Goal: Check status

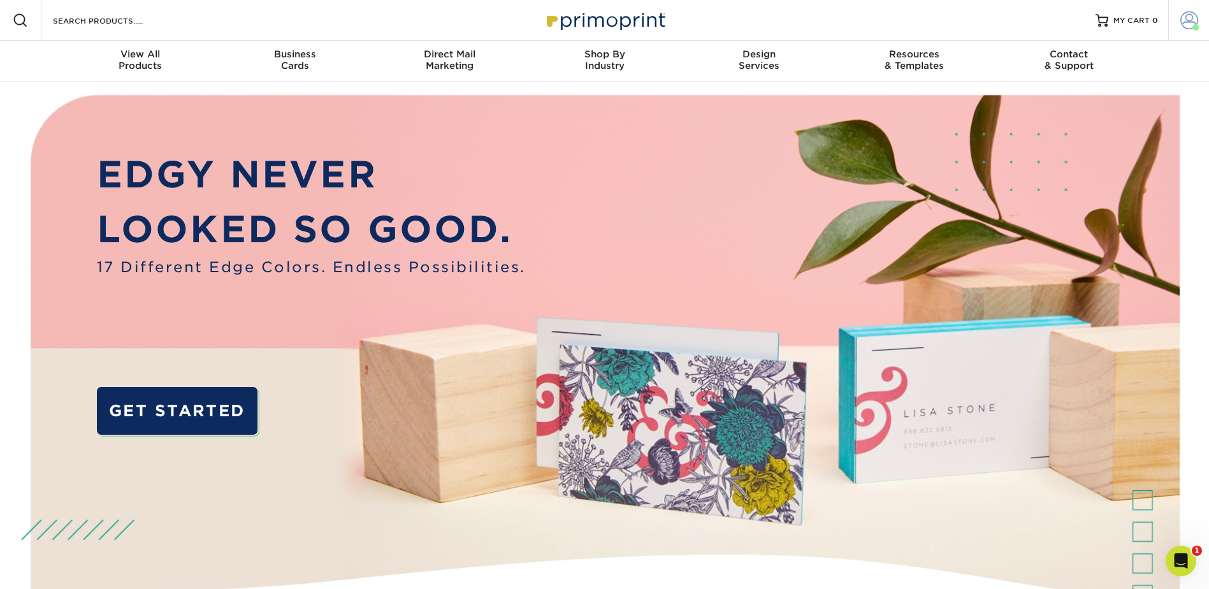
click at [1191, 15] on span at bounding box center [1189, 20] width 18 height 18
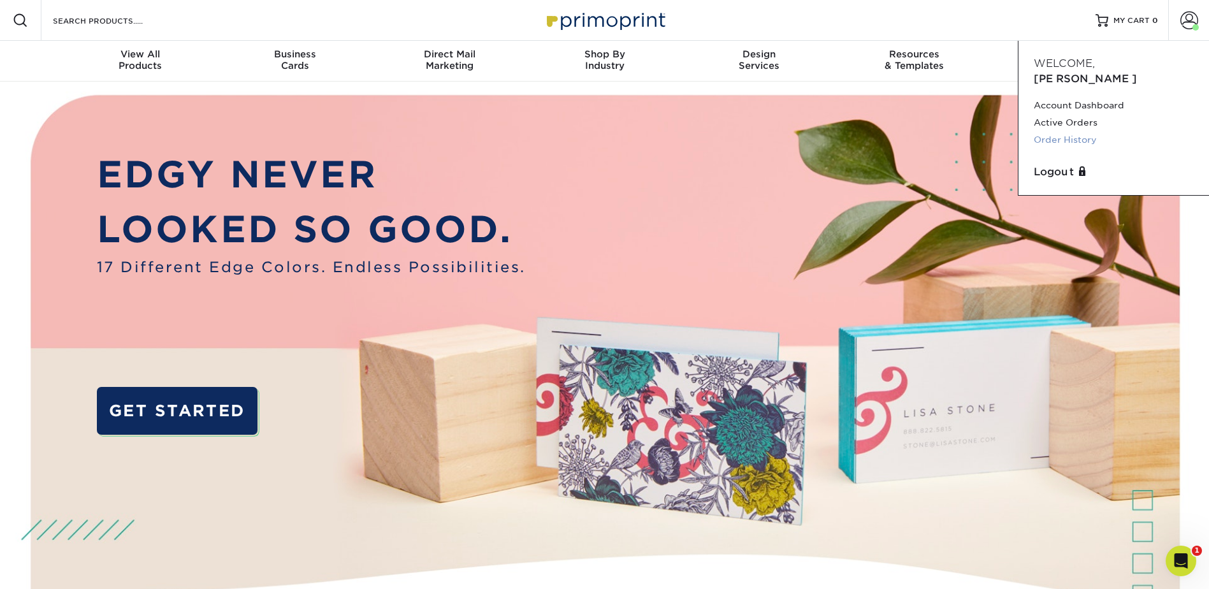
click at [1075, 131] on link "Order History" at bounding box center [1113, 139] width 160 height 17
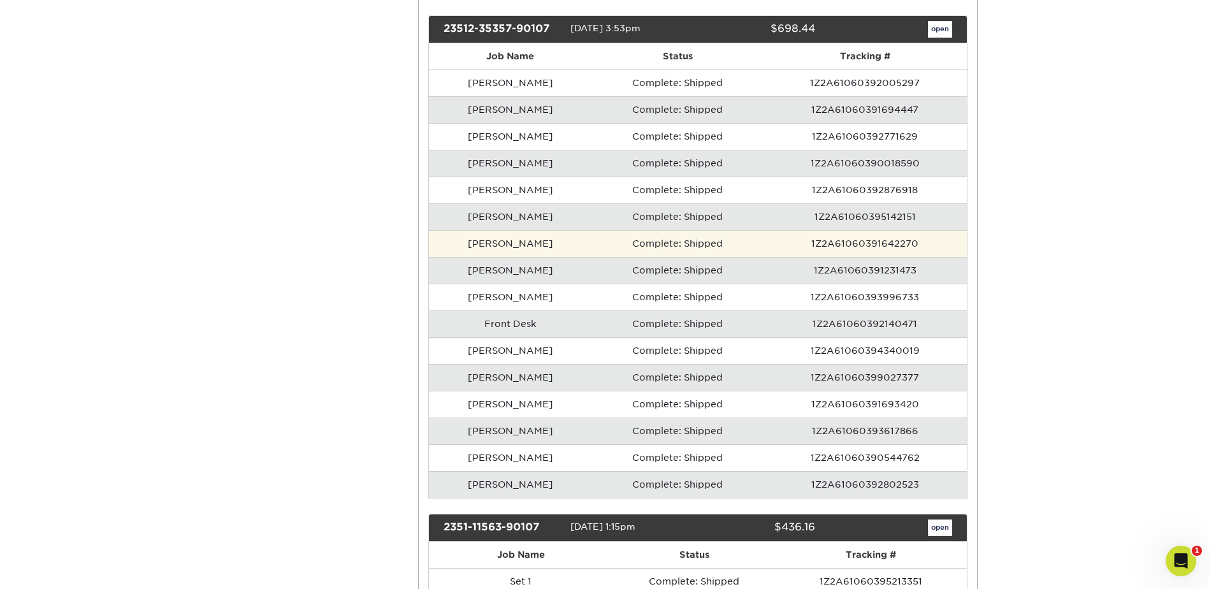
scroll to position [7454, 0]
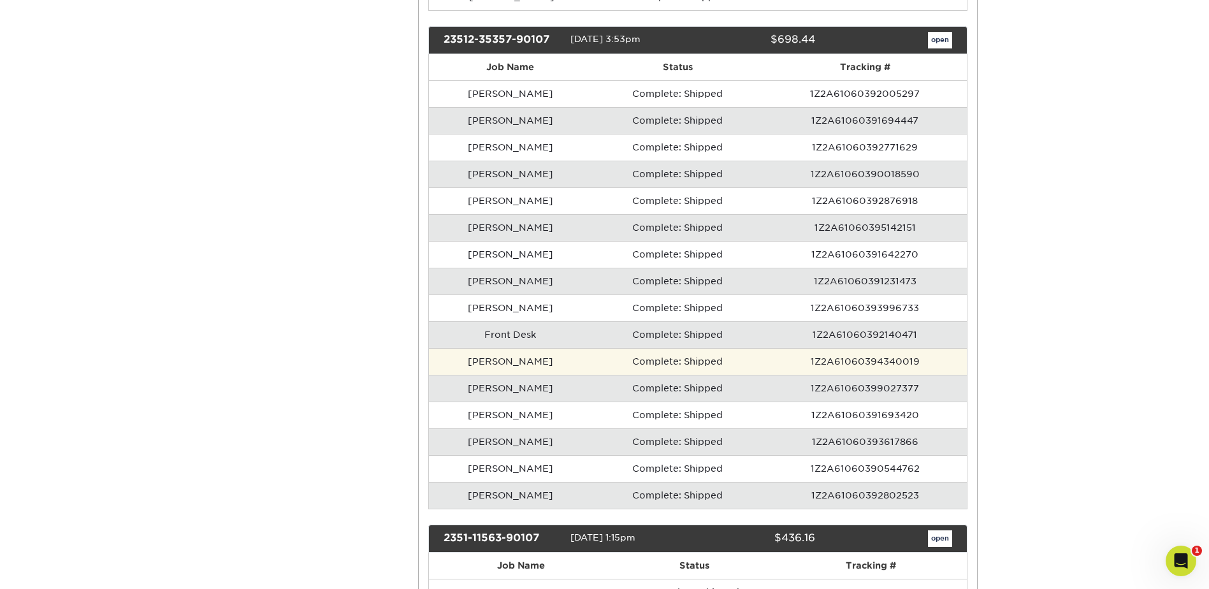
click at [523, 364] on td "[PERSON_NAME]" at bounding box center [510, 361] width 163 height 27
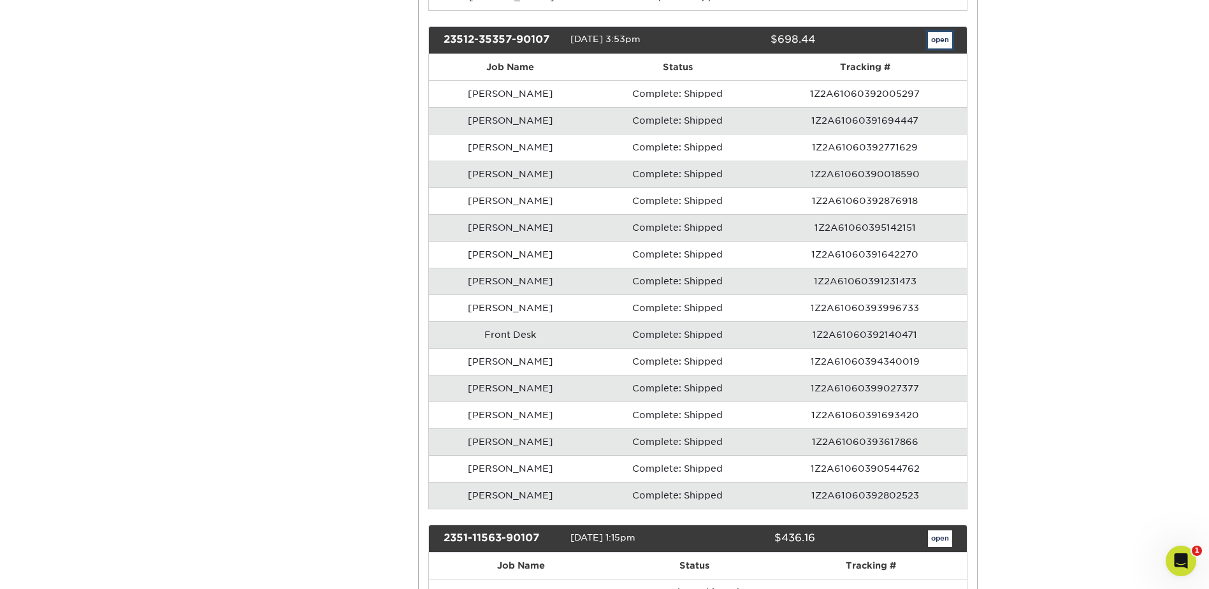
click at [928, 40] on link "open" at bounding box center [940, 40] width 24 height 17
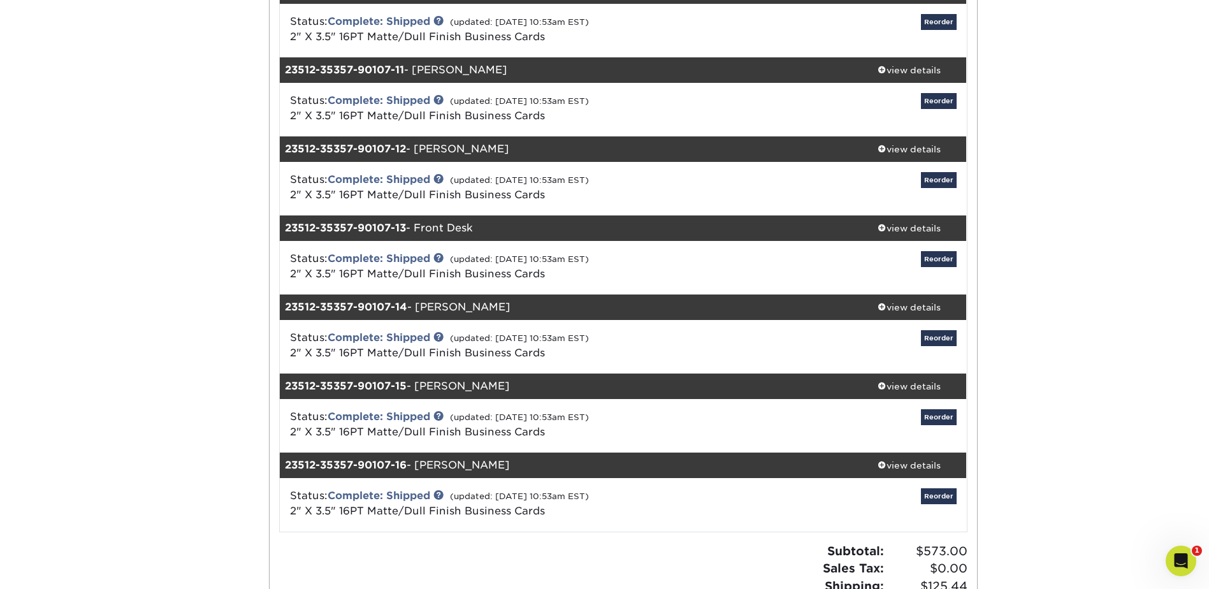
scroll to position [935, 0]
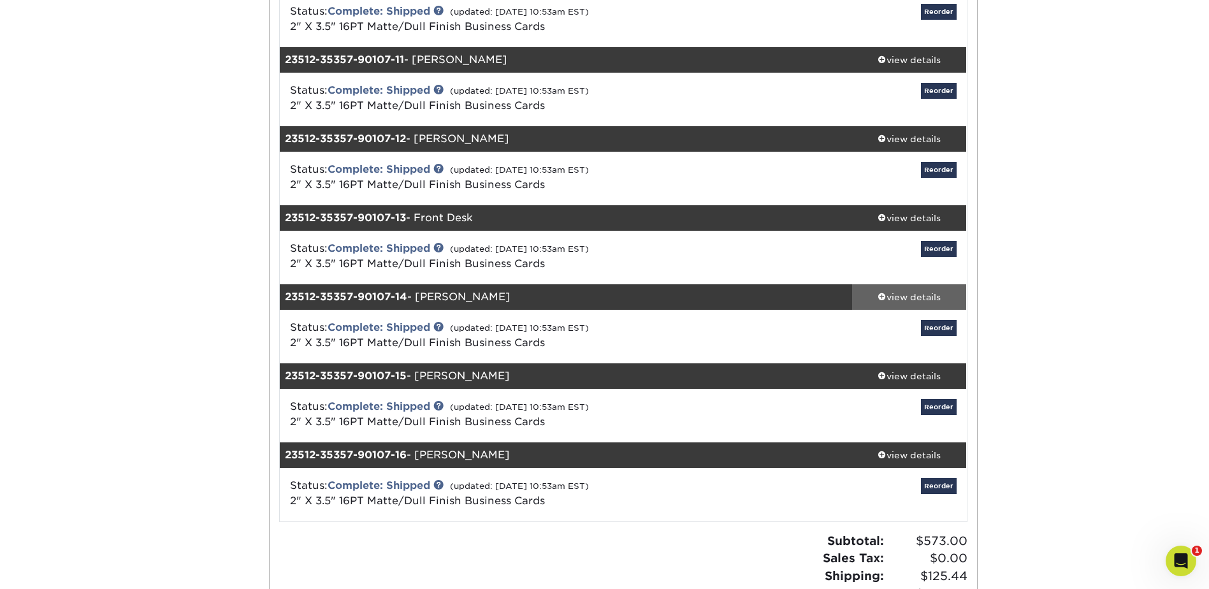
click at [924, 296] on div "view details" at bounding box center [909, 297] width 115 height 13
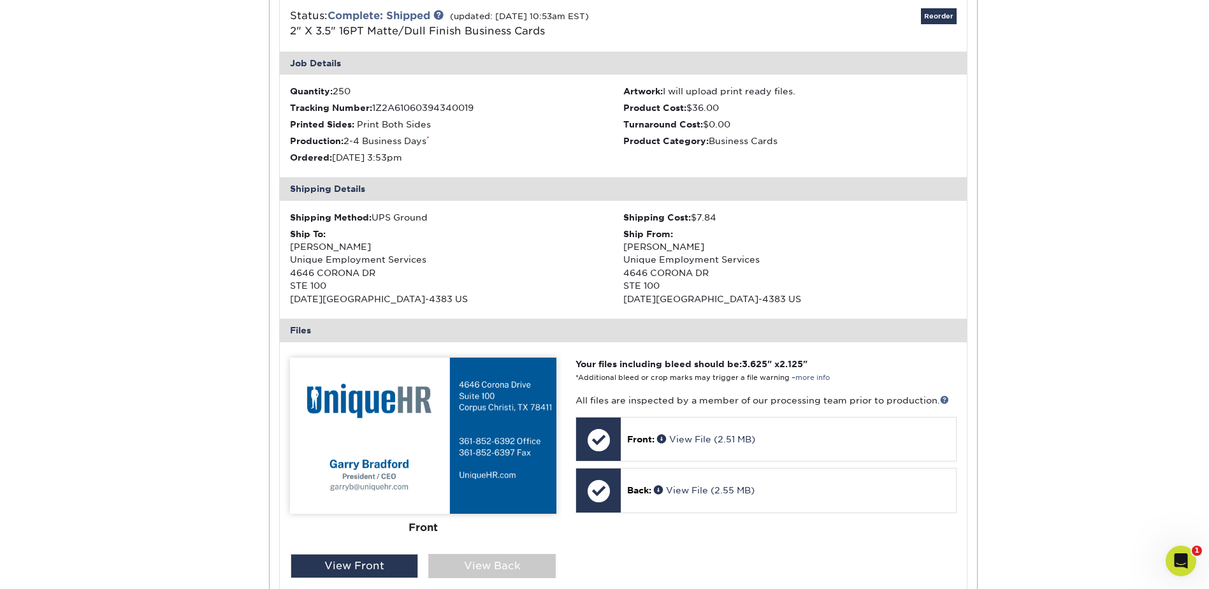
scroll to position [1253, 0]
